Goal: Information Seeking & Learning: Understand process/instructions

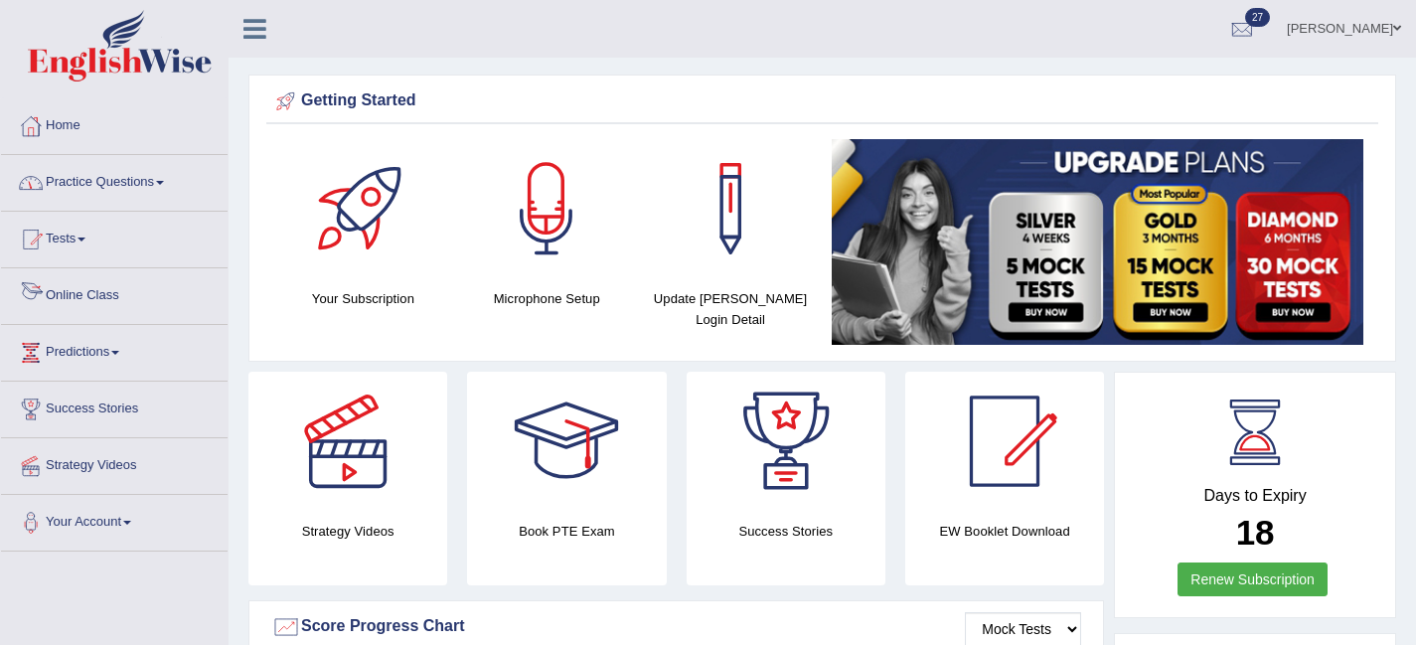
click at [69, 295] on link "Online Class" at bounding box center [114, 293] width 227 height 50
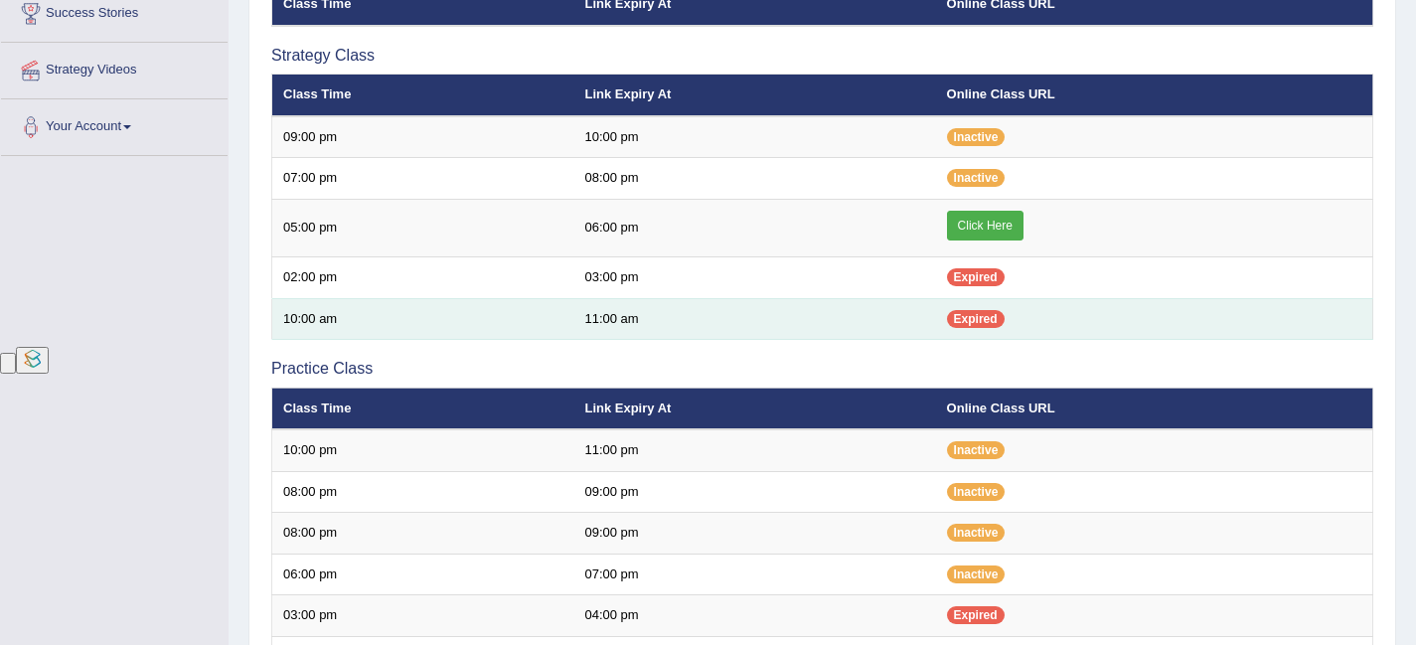
scroll to position [201, 0]
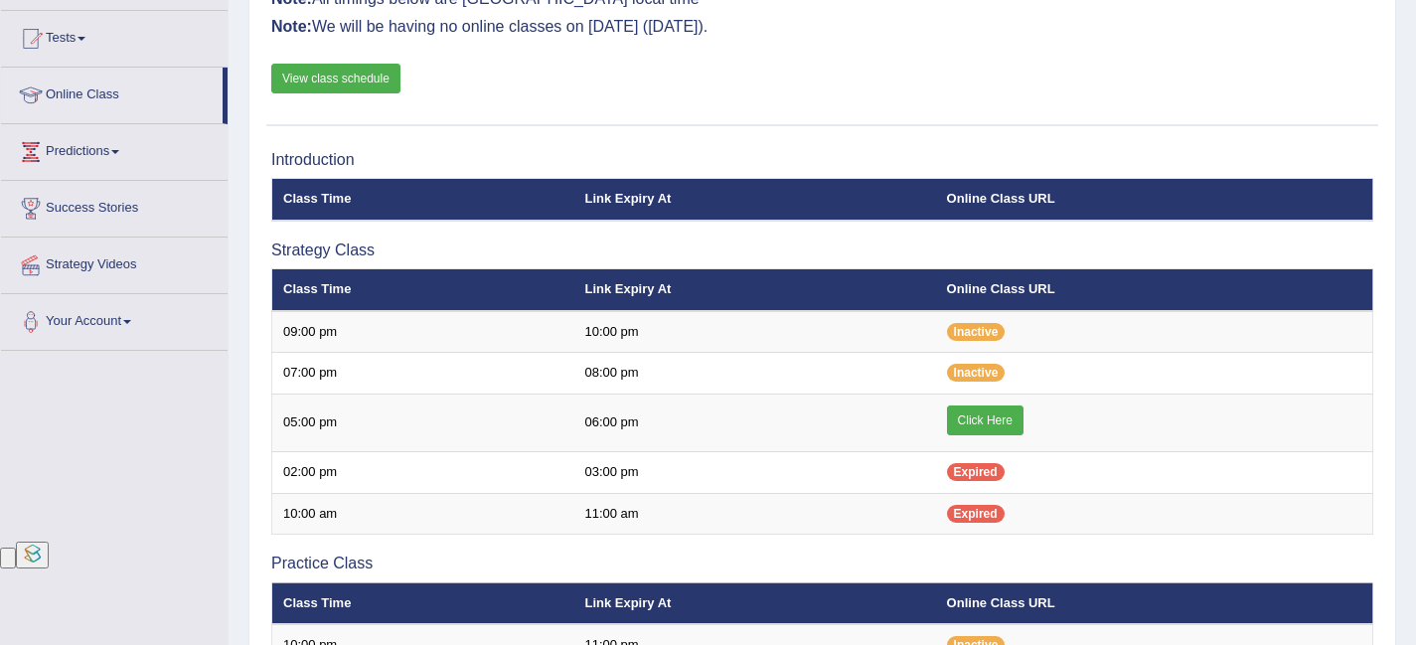
click at [362, 67] on link "View class schedule" at bounding box center [335, 79] width 129 height 30
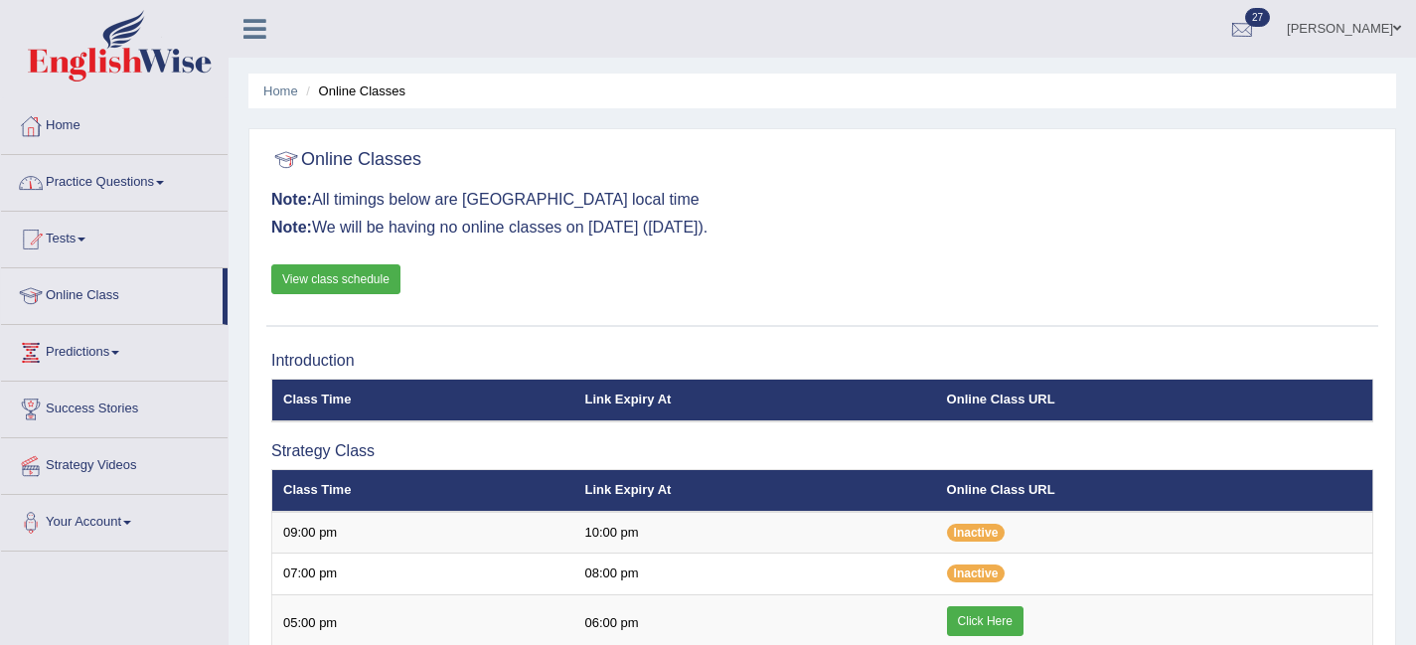
click at [1257, 19] on div at bounding box center [1242, 30] width 30 height 30
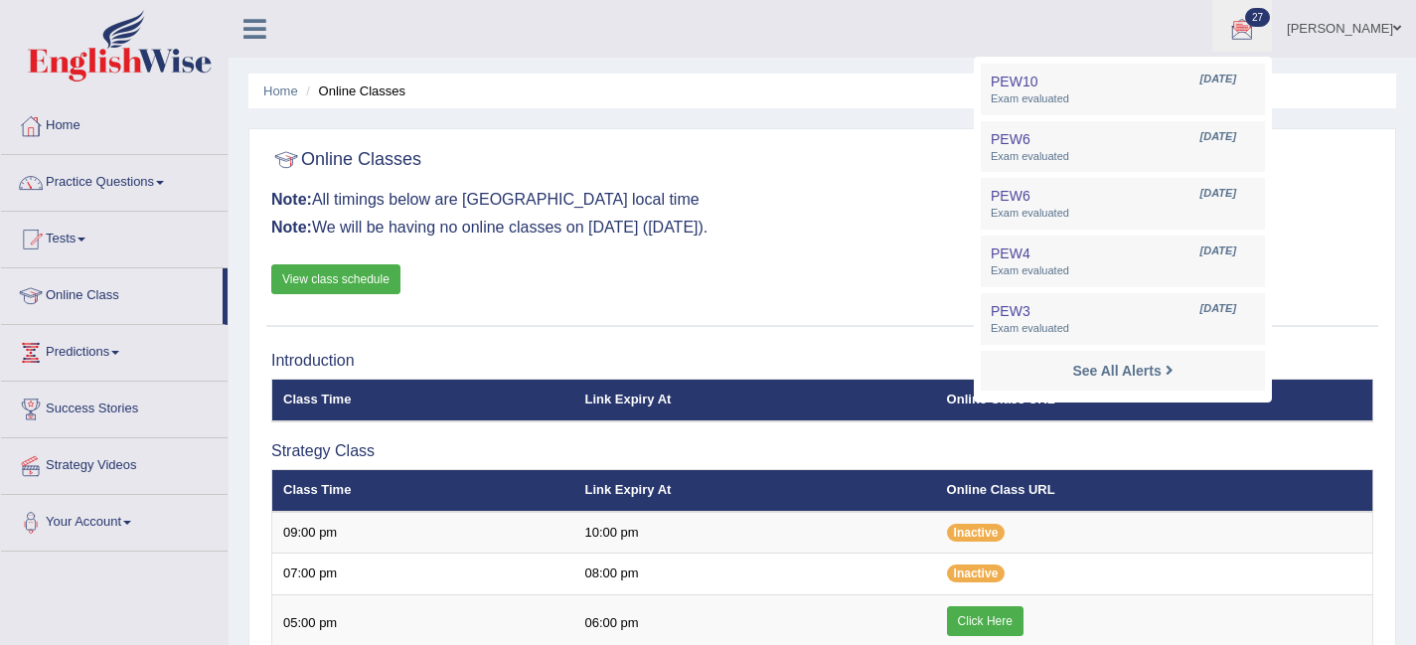
click at [728, 22] on ul "[PERSON_NAME] Toggle navigation Username: Malaika Access Type: Online Subscript…" at bounding box center [1001, 28] width 832 height 57
